Goal: Information Seeking & Learning: Learn about a topic

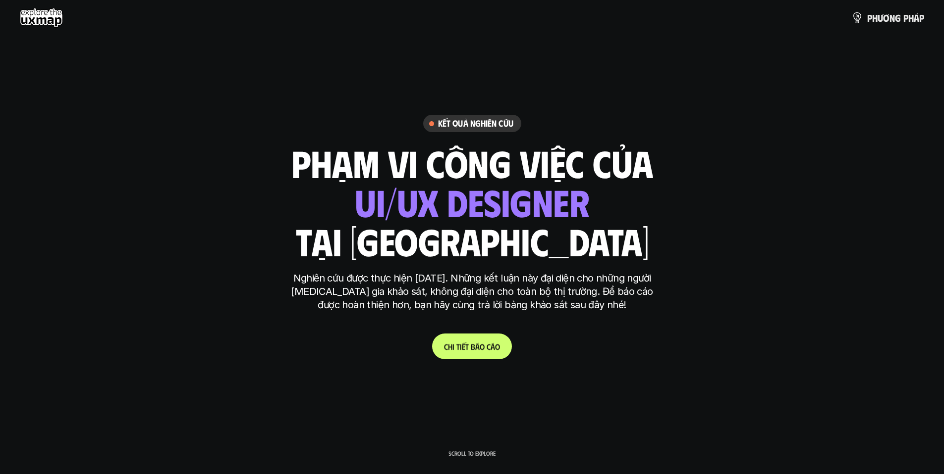
click at [490, 344] on p "C h i t i ế t b á o c á o" at bounding box center [472, 346] width 56 height 9
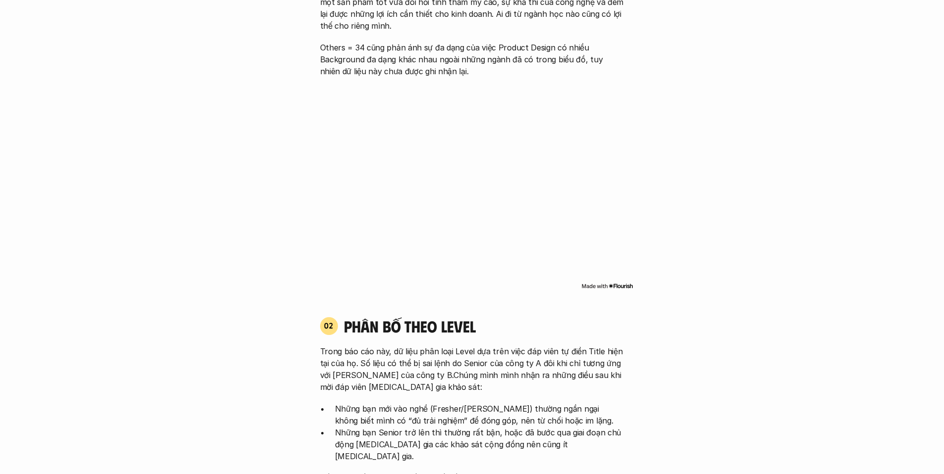
scroll to position [976, 0]
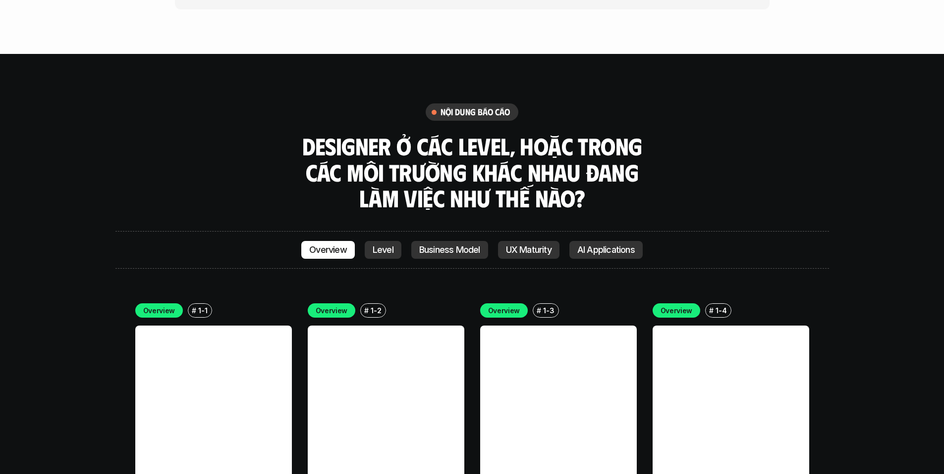
scroll to position [2721, 0]
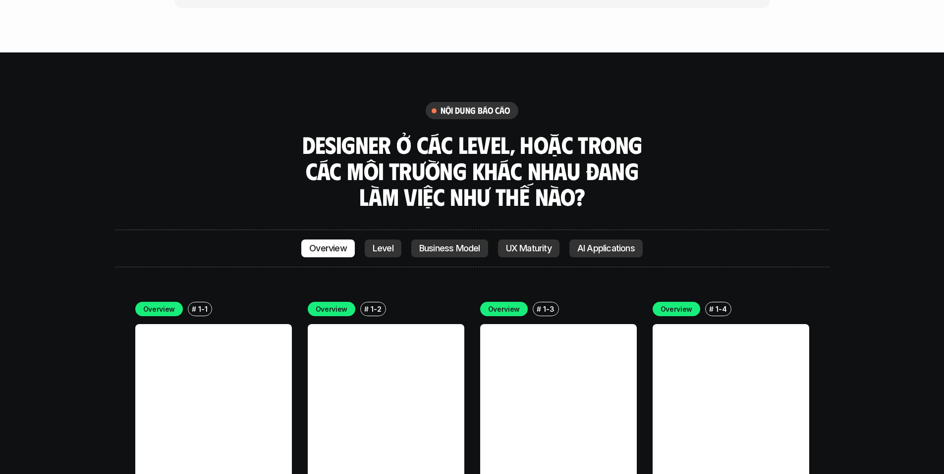
click at [360, 240] on div "Overview Level Business Model UX Maturity AI Applications" at bounding box center [471, 249] width 341 height 18
click at [407, 230] on div "Overview Level Business Model UX Maturity AI Applications" at bounding box center [471, 249] width 713 height 38
click at [392, 240] on link "Level" at bounding box center [383, 249] width 37 height 18
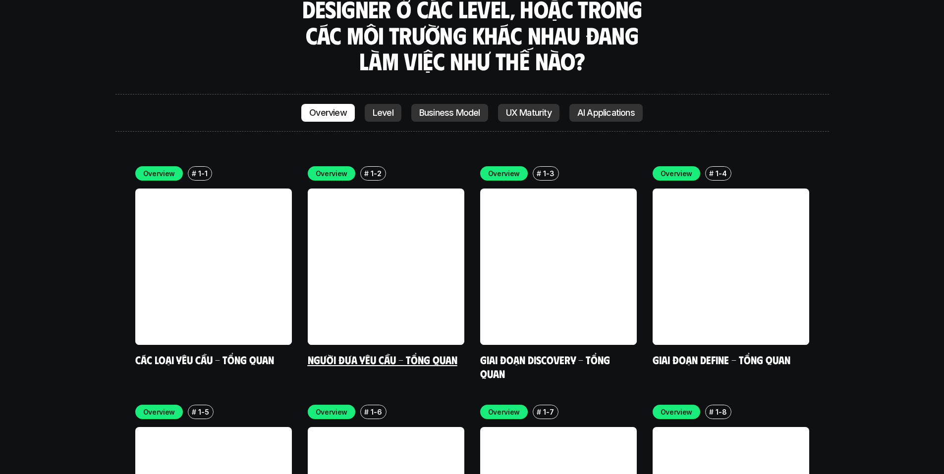
scroll to position [2813, 0]
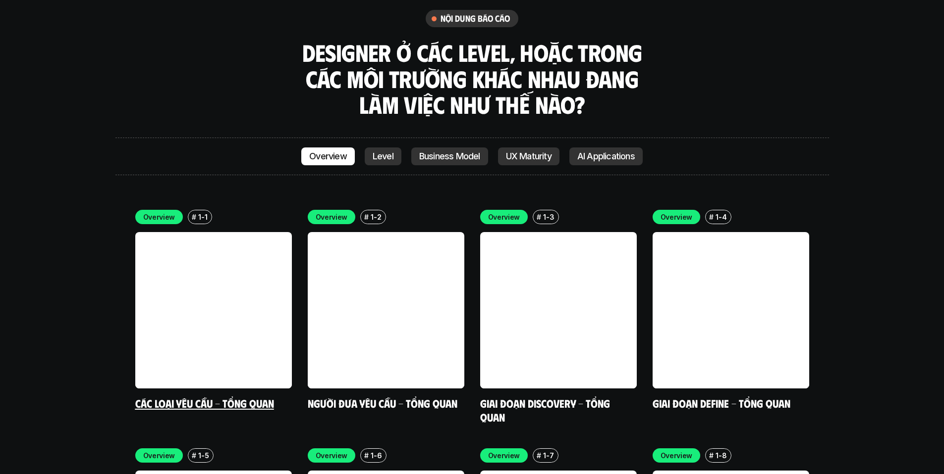
click at [149, 280] on link at bounding box center [213, 310] width 157 height 157
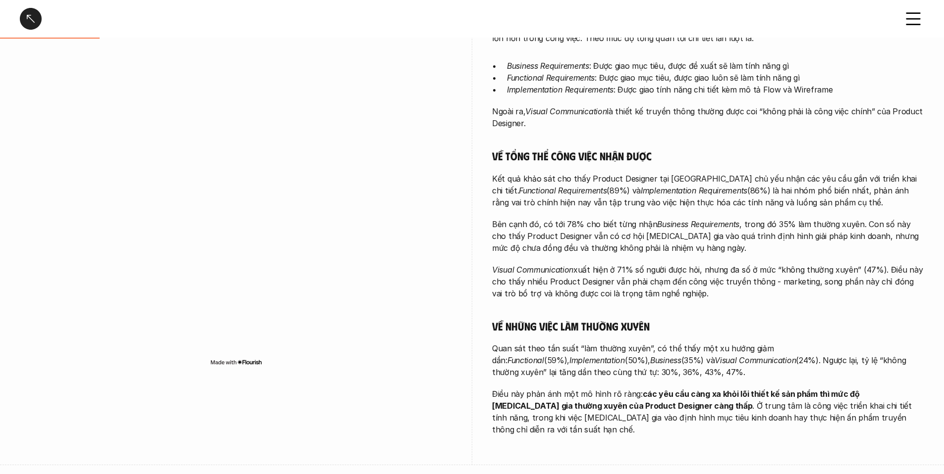
scroll to position [251, 0]
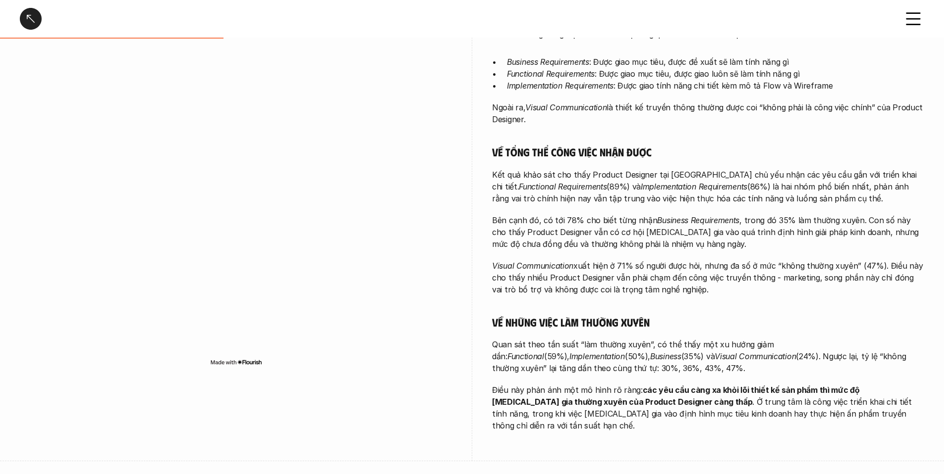
click at [251, 363] on img at bounding box center [236, 363] width 52 height 8
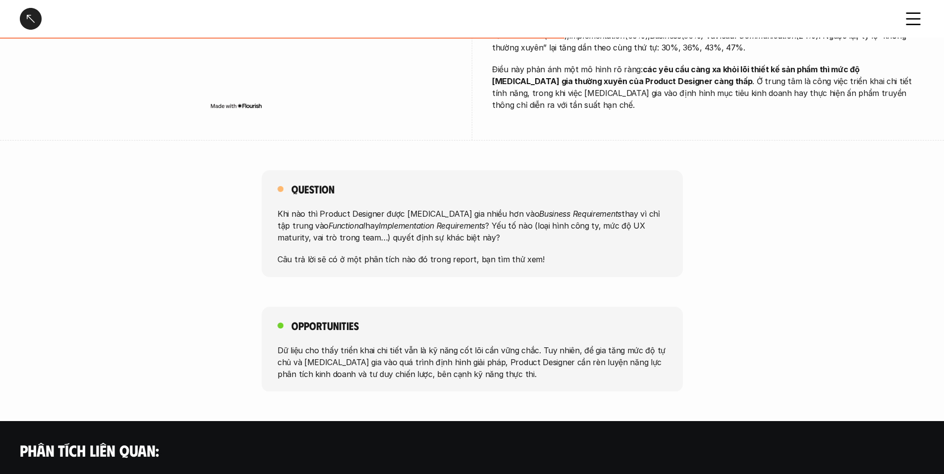
scroll to position [574, 0]
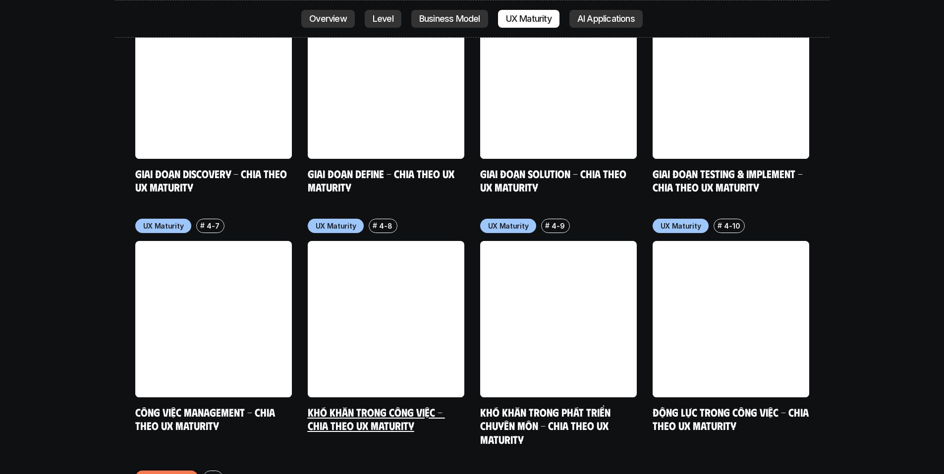
scroll to position [4972, 0]
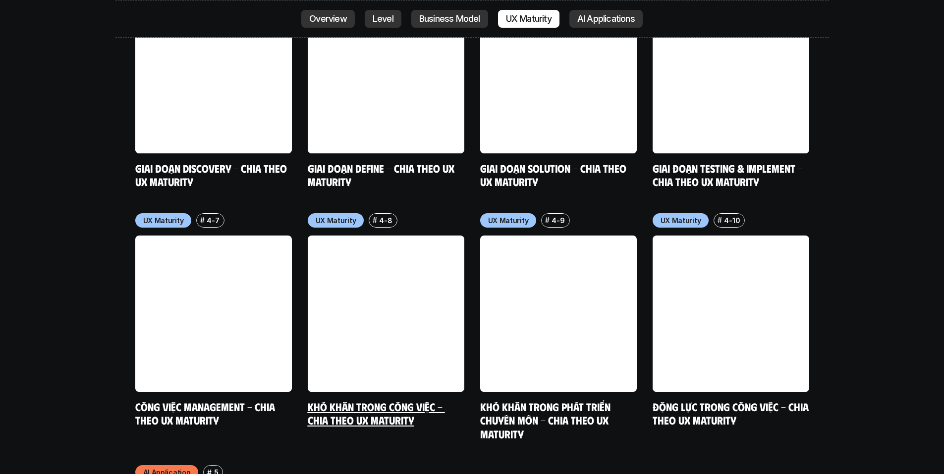
click at [370, 400] on link "Khó khăn trong công việc - Chia theo UX Maturity" at bounding box center [376, 413] width 137 height 27
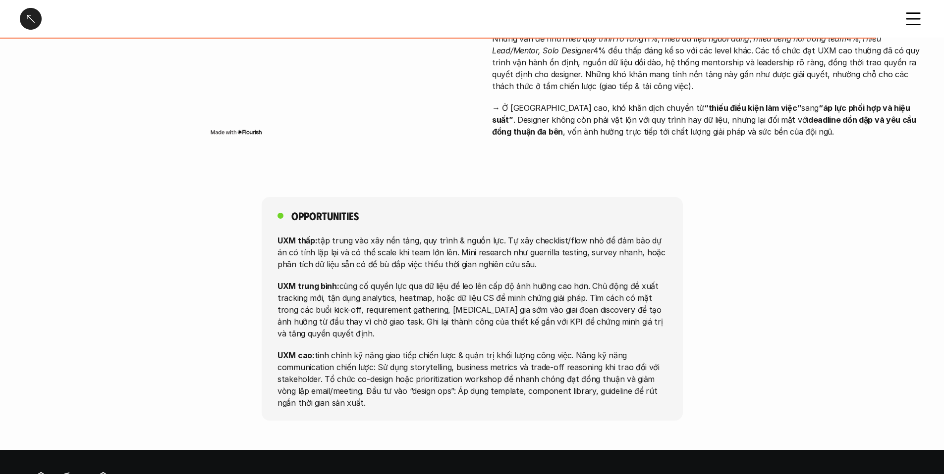
scroll to position [2074, 0]
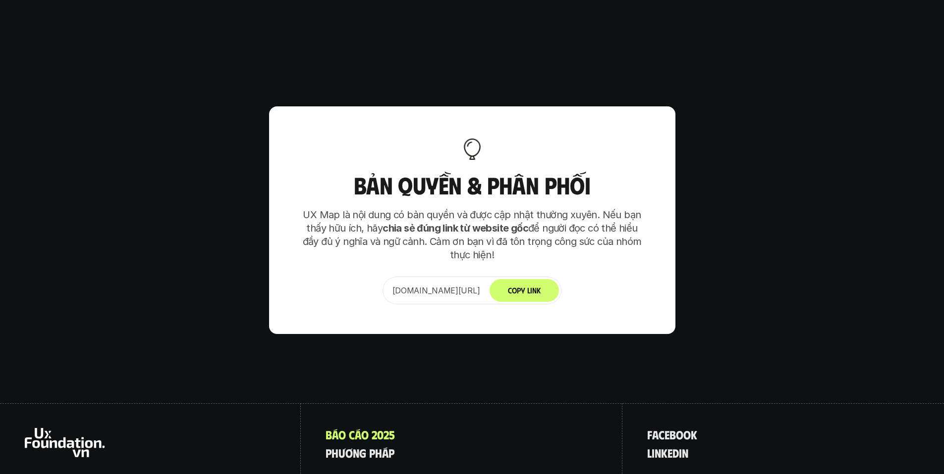
scroll to position [6220, 0]
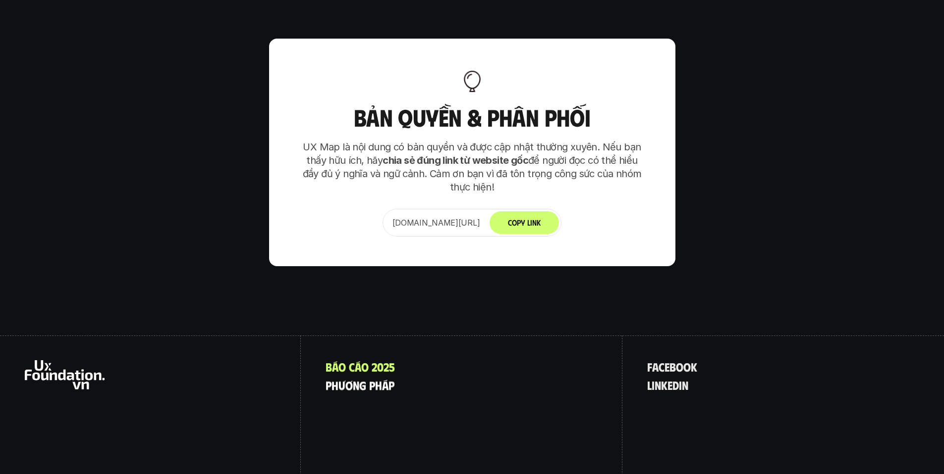
click at [384, 379] on p "p h ư ơ n g p h á p" at bounding box center [359, 385] width 69 height 13
click at [385, 379] on p "p h ư ơ n g p h á p" at bounding box center [359, 385] width 69 height 13
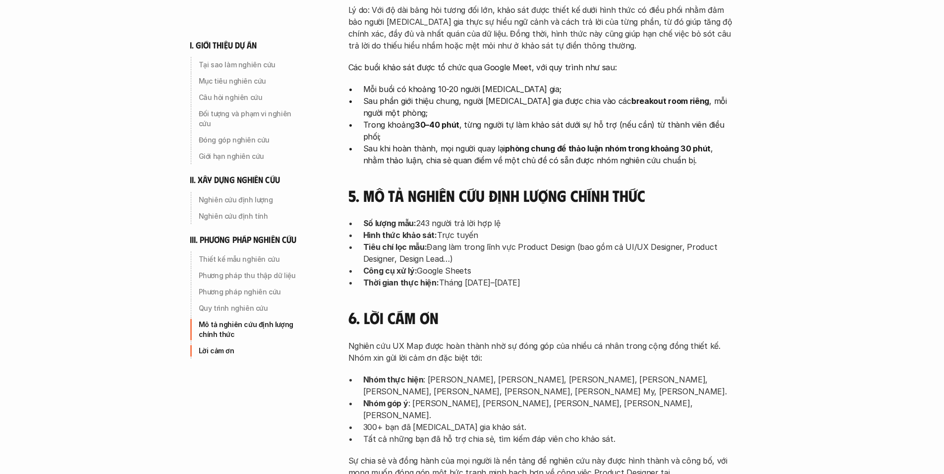
scroll to position [3172, 0]
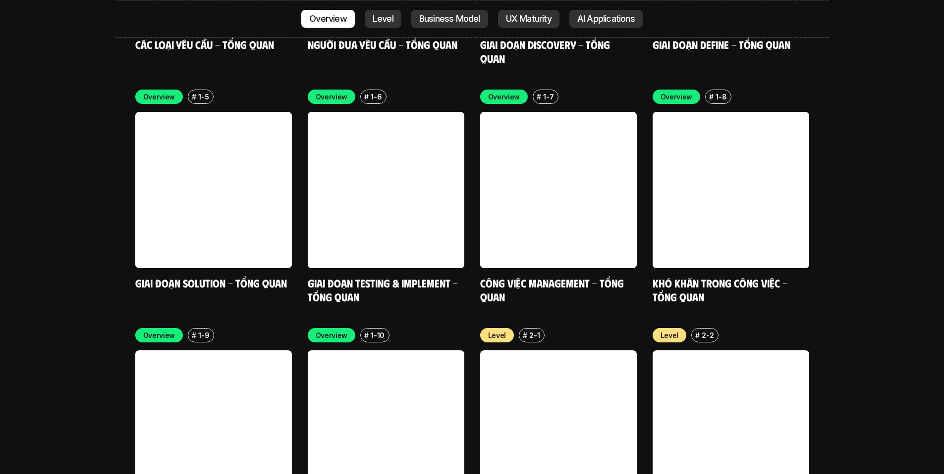
scroll to position [3396, 0]
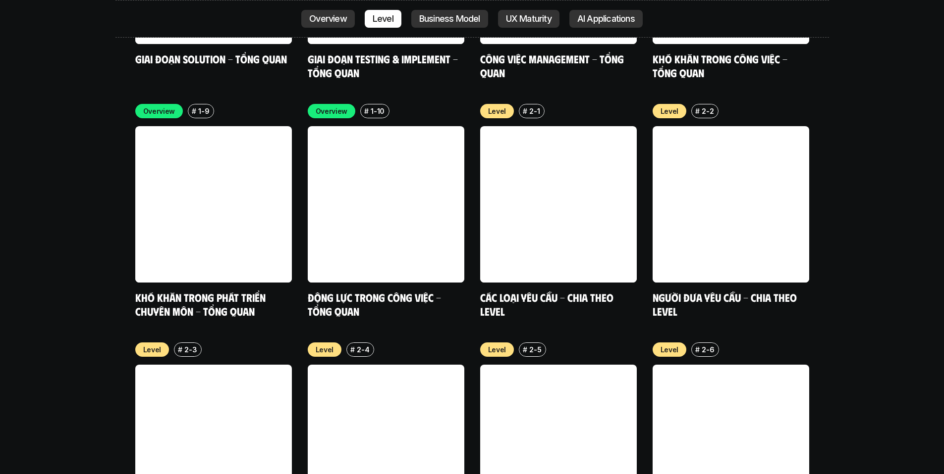
click at [579, 21] on p "AI Applications" at bounding box center [605, 19] width 57 height 10
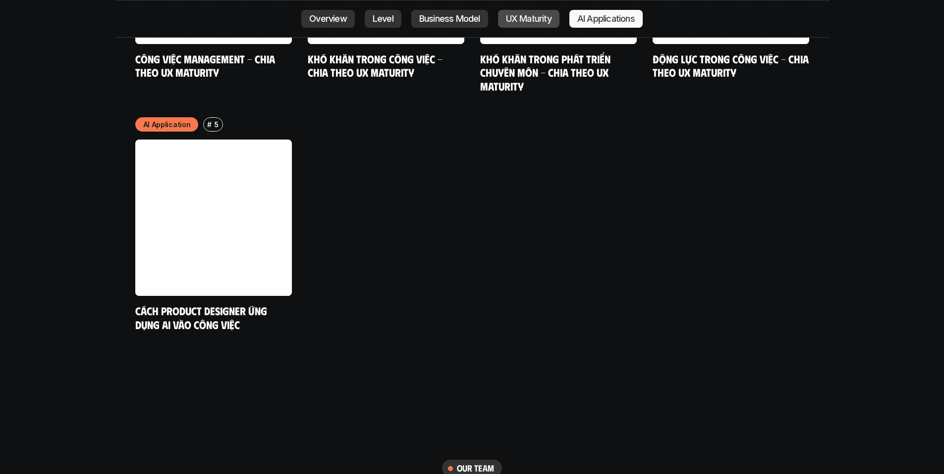
scroll to position [5333, 0]
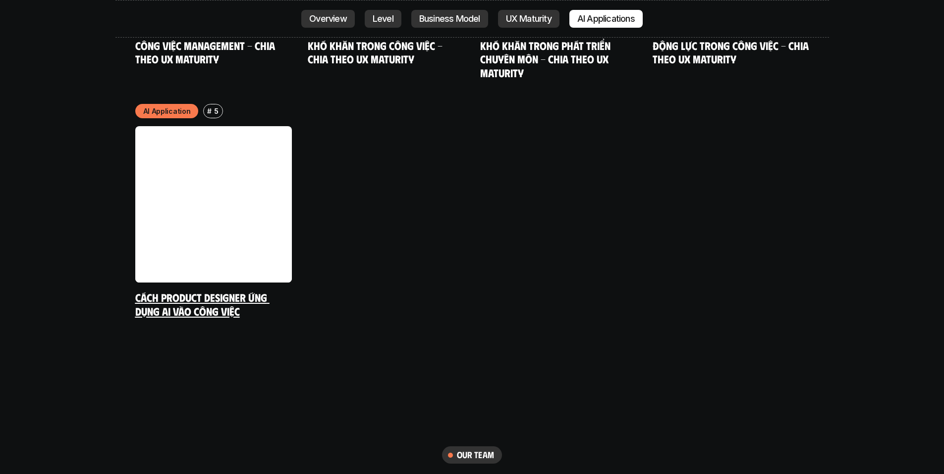
click at [262, 291] on link "Cách Product Designer ứng dụng AI vào công việc" at bounding box center [202, 304] width 134 height 27
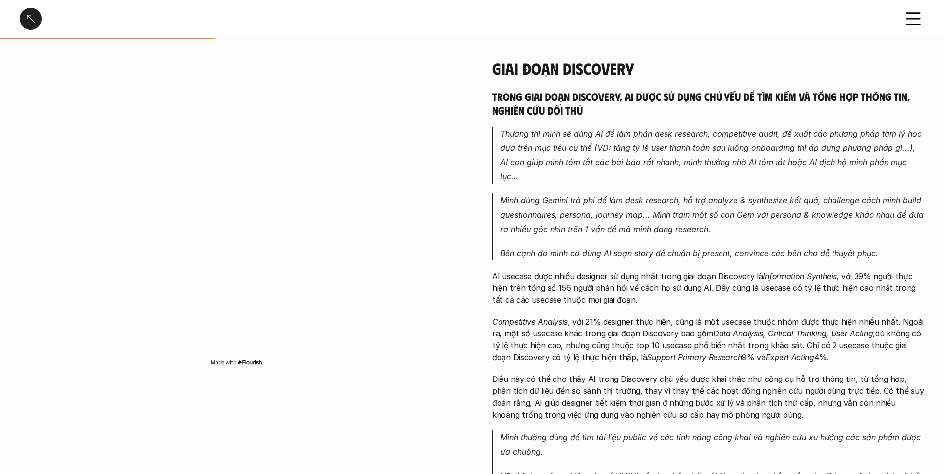
scroll to position [504, 0]
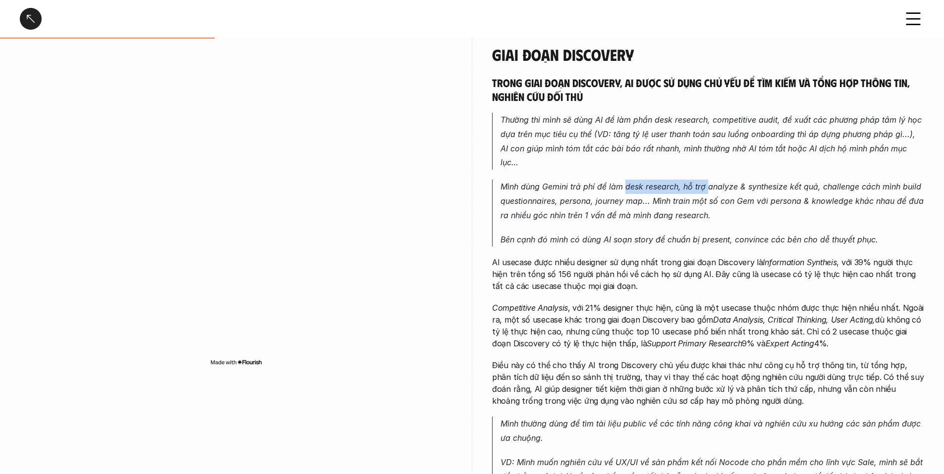
drag, startPoint x: 626, startPoint y: 171, endPoint x: 707, endPoint y: 176, distance: 80.9
click at [707, 182] on em "Mình dùng Gemini trả phí để làm desk research, hỗ trợ analyze & synthesize kết …" at bounding box center [712, 201] width 425 height 39
click at [665, 182] on em "Mình dùng Gemini trả phí để làm desk research, hỗ trợ analyze & synthesize kết …" at bounding box center [712, 201] width 425 height 39
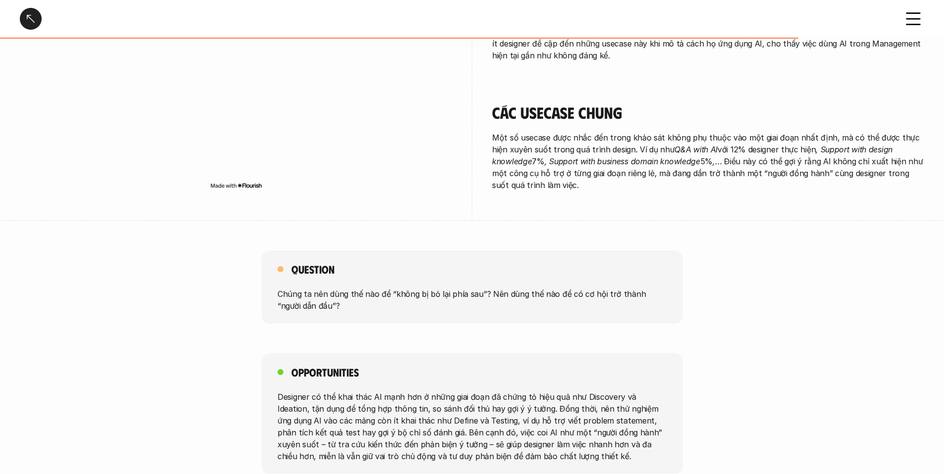
scroll to position [1712, 0]
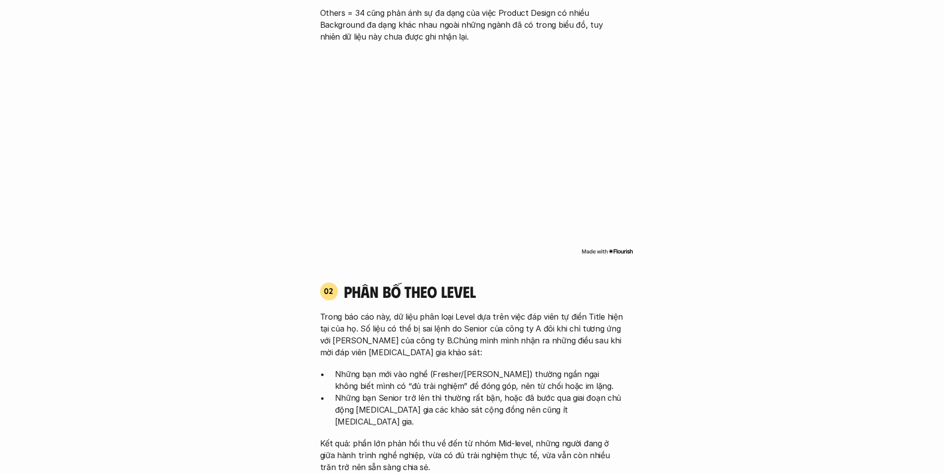
scroll to position [856, 0]
